Goal: Navigation & Orientation: Find specific page/section

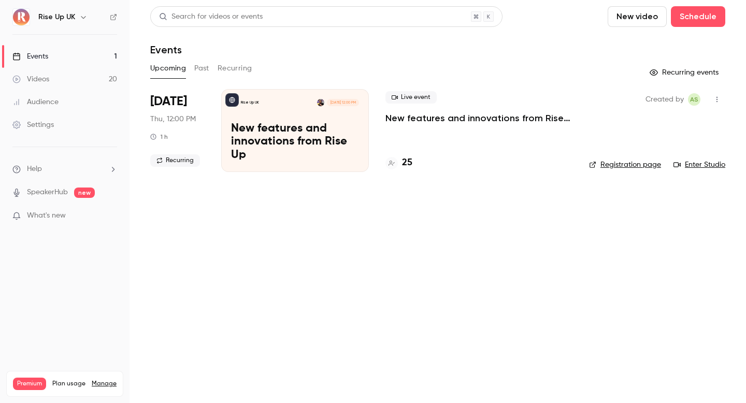
click at [75, 12] on div "Rise Up UK" at bounding box center [69, 17] width 63 height 12
click at [79, 15] on icon "button" at bounding box center [83, 17] width 8 height 8
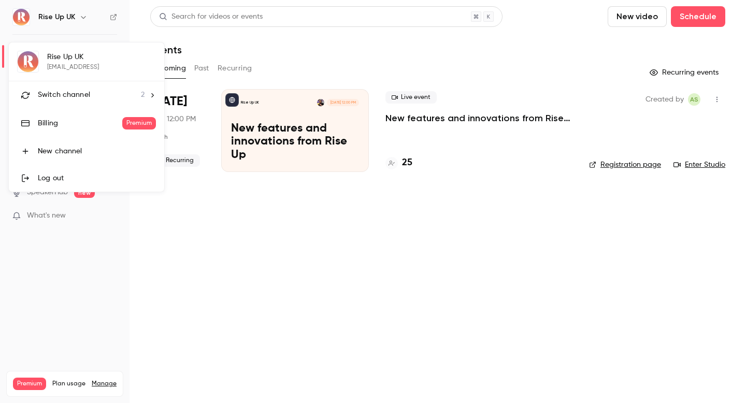
click at [93, 95] on div "Switch channel 2" at bounding box center [91, 95] width 107 height 11
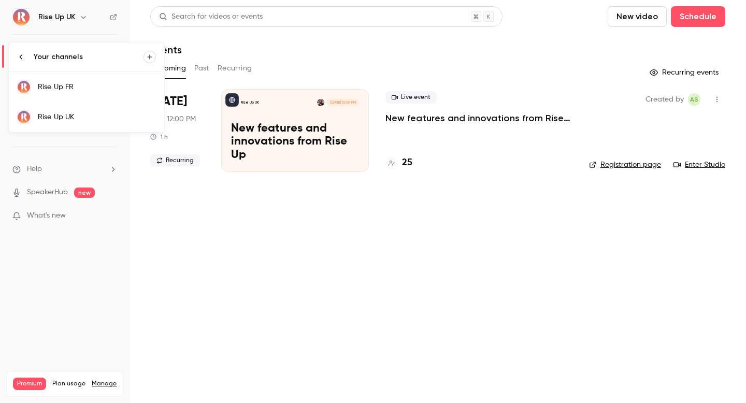
click at [81, 90] on div "Rise Up FR" at bounding box center [97, 87] width 118 height 10
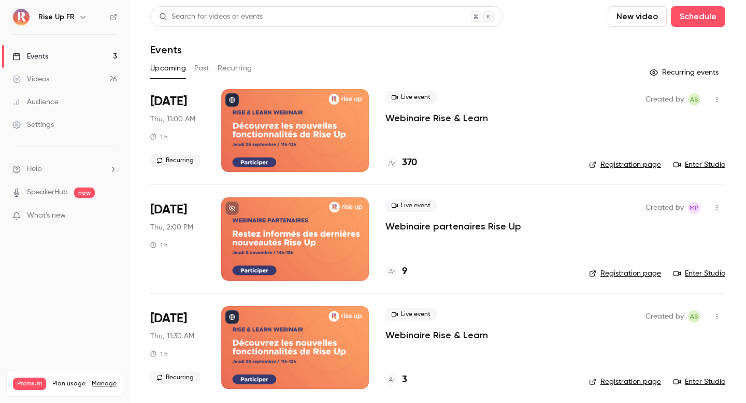
click at [78, 78] on link "Videos 26" at bounding box center [65, 79] width 130 height 23
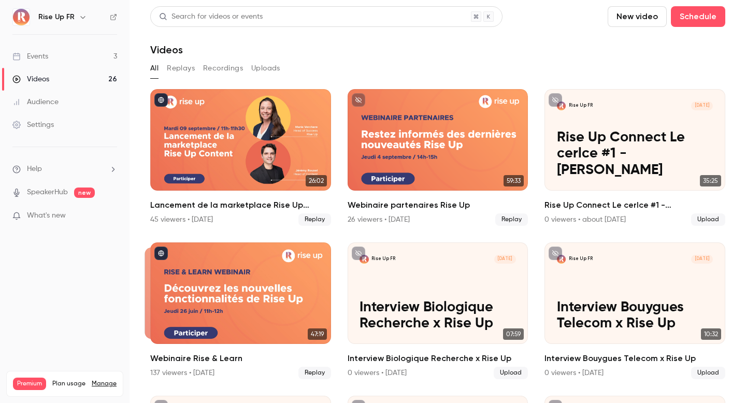
click at [184, 67] on button "Replays" at bounding box center [181, 68] width 28 height 17
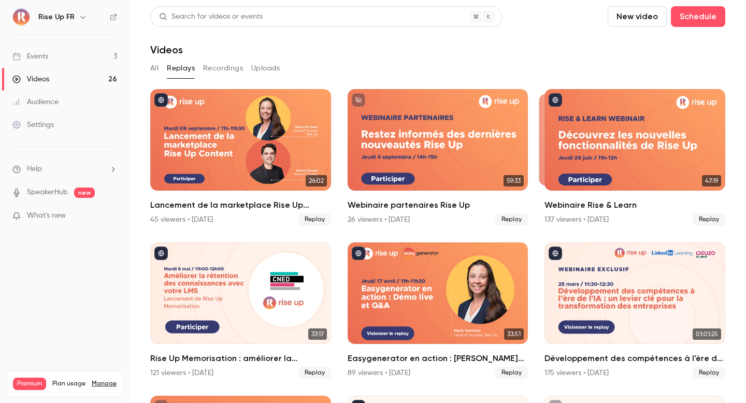
click at [155, 66] on button "All" at bounding box center [154, 68] width 8 height 17
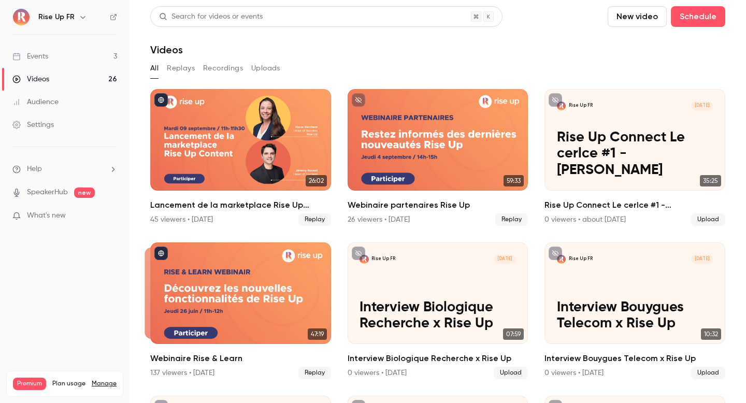
click at [263, 66] on button "Uploads" at bounding box center [265, 68] width 29 height 17
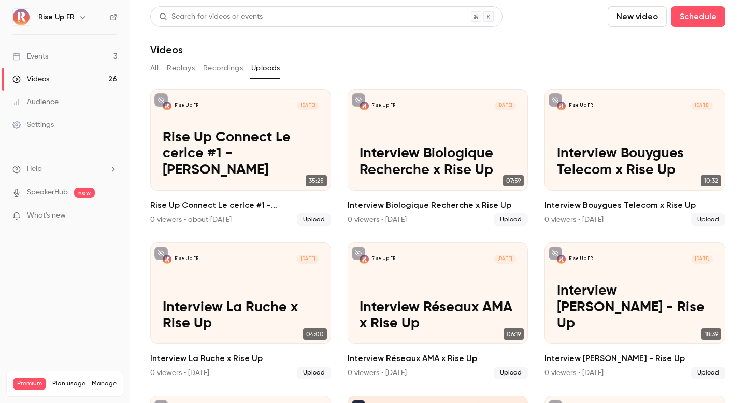
click at [233, 63] on button "Recordings" at bounding box center [223, 68] width 40 height 17
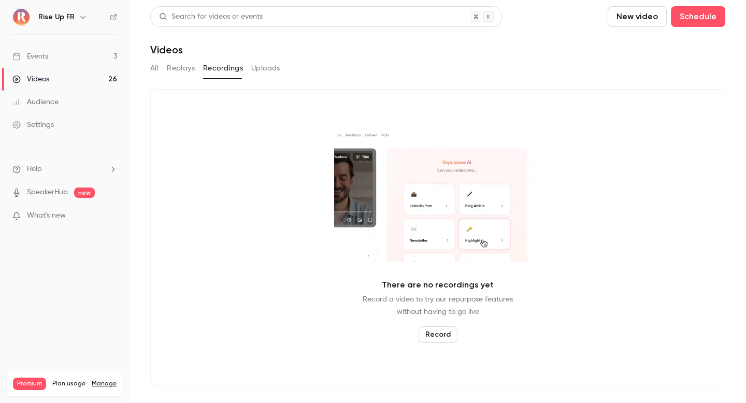
click at [161, 67] on div "All Replays Recordings Uploads" at bounding box center [437, 68] width 575 height 17
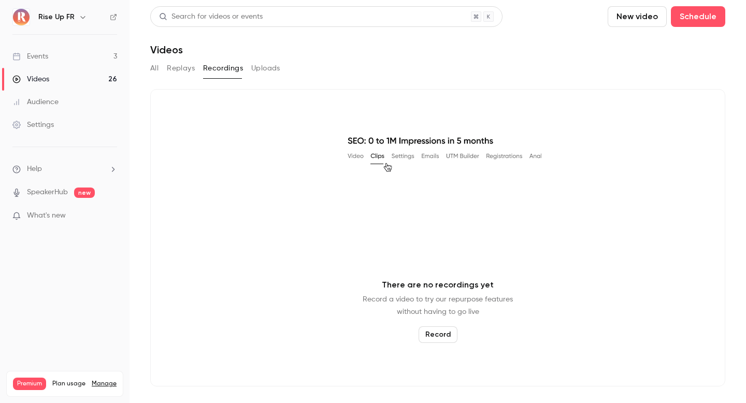
click at [159, 67] on div "All Replays Recordings Uploads" at bounding box center [437, 68] width 575 height 17
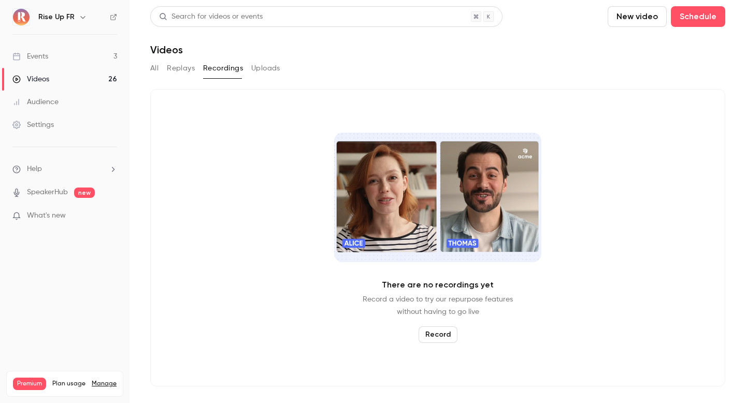
click at [156, 63] on button "All" at bounding box center [154, 68] width 8 height 17
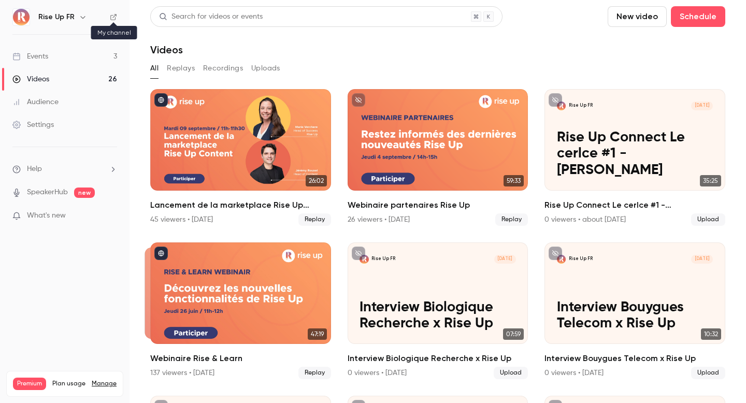
click at [112, 18] on icon at bounding box center [113, 17] width 6 height 6
